Goal: Information Seeking & Learning: Learn about a topic

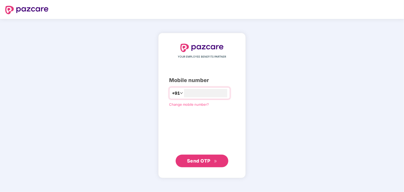
type input "**********"
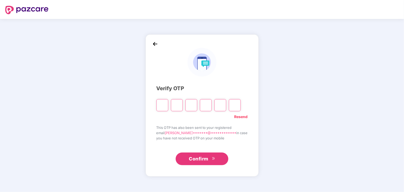
type input "*"
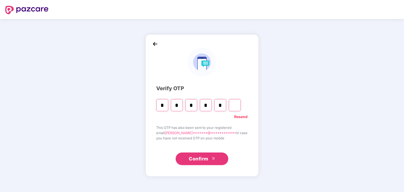
type input "*"
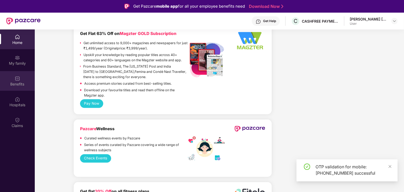
scroll to position [628, 0]
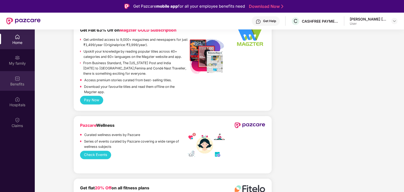
click at [21, 84] on div "Benefits" at bounding box center [17, 84] width 35 height 5
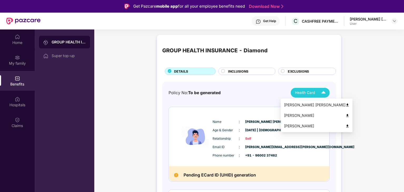
click at [316, 89] on div "Health Card" at bounding box center [311, 92] width 33 height 9
click at [311, 104] on div "[PERSON_NAME] [PERSON_NAME]" at bounding box center [317, 105] width 66 height 6
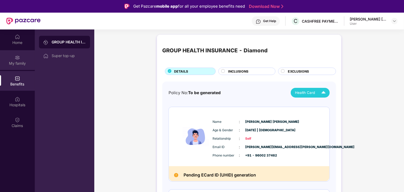
click at [24, 64] on div "My family" at bounding box center [17, 63] width 35 height 5
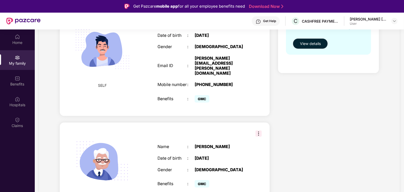
scroll to position [104, 0]
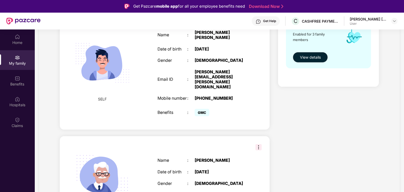
click at [260, 144] on img at bounding box center [258, 147] width 6 height 6
click at [207, 152] on div "Name : [PERSON_NAME] Date of birth : [DEMOGRAPHIC_DATA] Gender : [DEMOGRAPHIC_D…" at bounding box center [202, 181] width 100 height 58
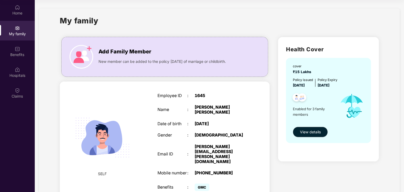
scroll to position [0, 0]
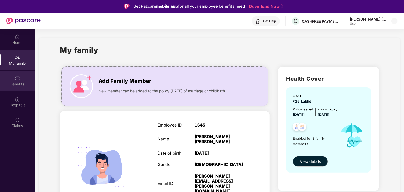
click at [21, 85] on div "Benefits" at bounding box center [17, 84] width 35 height 5
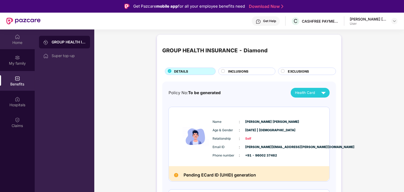
click at [13, 40] on div "Home" at bounding box center [17, 42] width 35 height 5
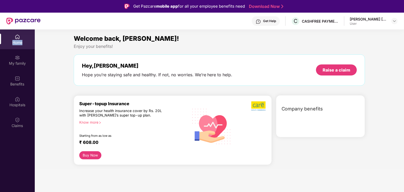
click at [13, 40] on div "Home" at bounding box center [17, 42] width 35 height 5
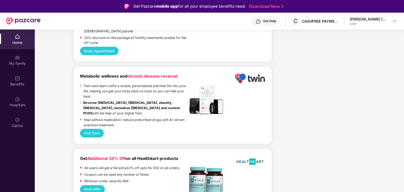
scroll to position [1189, 0]
